Goal: Use online tool/utility: Use online tool/utility

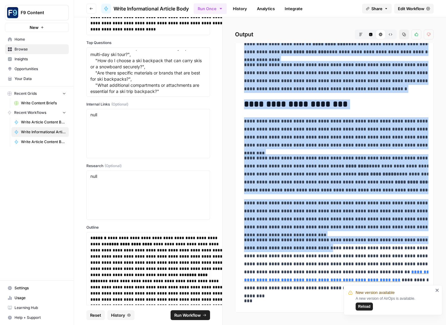
scroll to position [1573, 0]
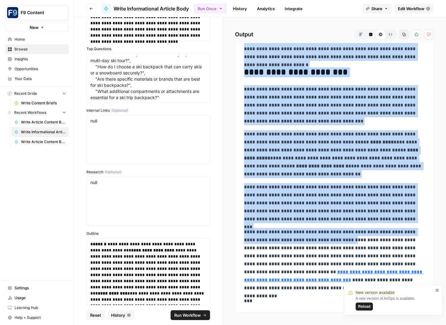
click at [366, 273] on span "Reload" at bounding box center [364, 307] width 12 height 6
